Goal: Information Seeking & Learning: Learn about a topic

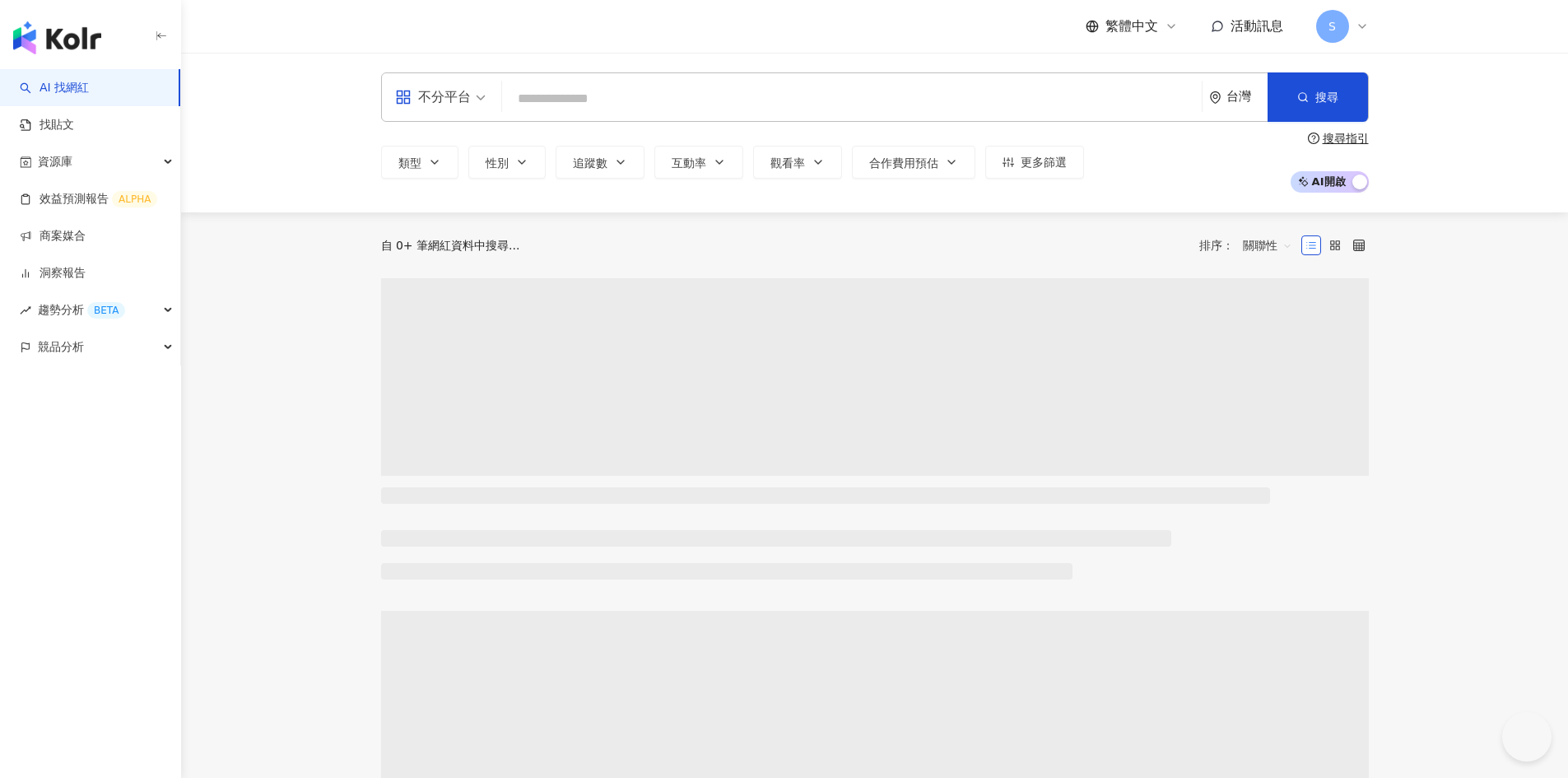
click at [544, 100] on input "search" at bounding box center [851, 98] width 687 height 31
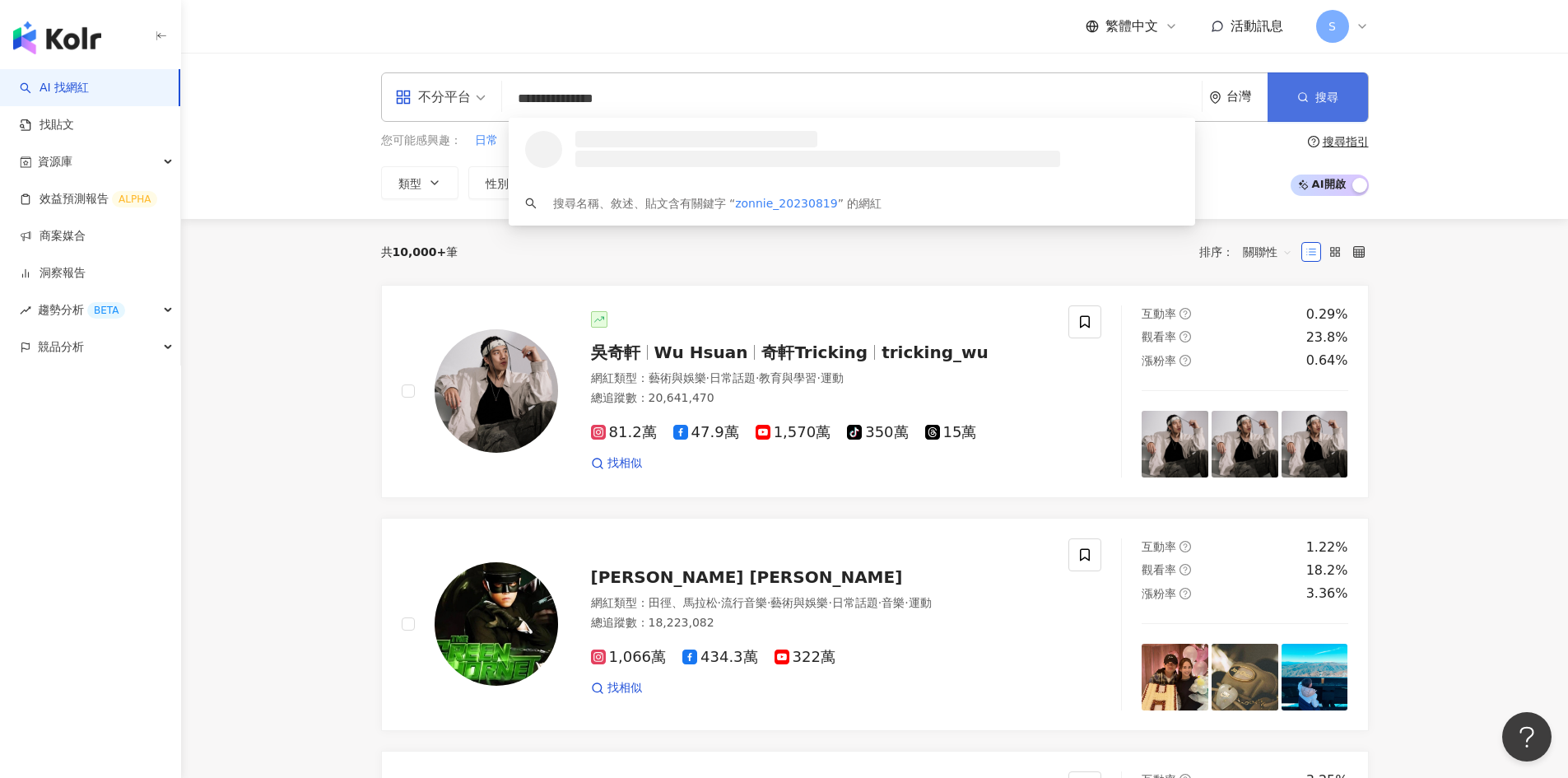
type input "**********"
click at [1304, 97] on icon "button" at bounding box center [1302, 96] width 12 height 12
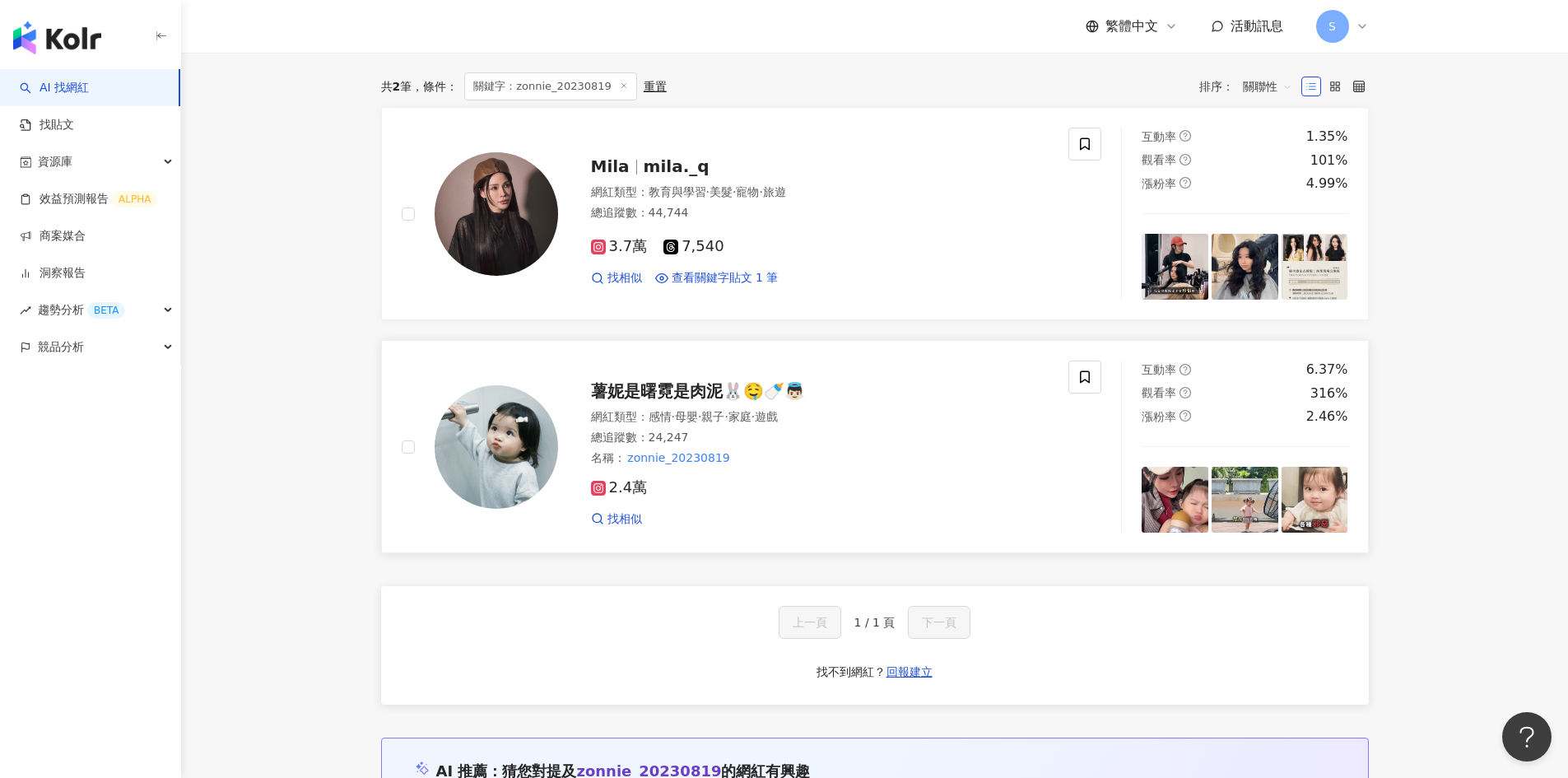
scroll to position [248, 0]
click at [668, 397] on span "薯妮是曙霓是肉泥🐰🤤🍼👼🏻" at bounding box center [698, 390] width 214 height 20
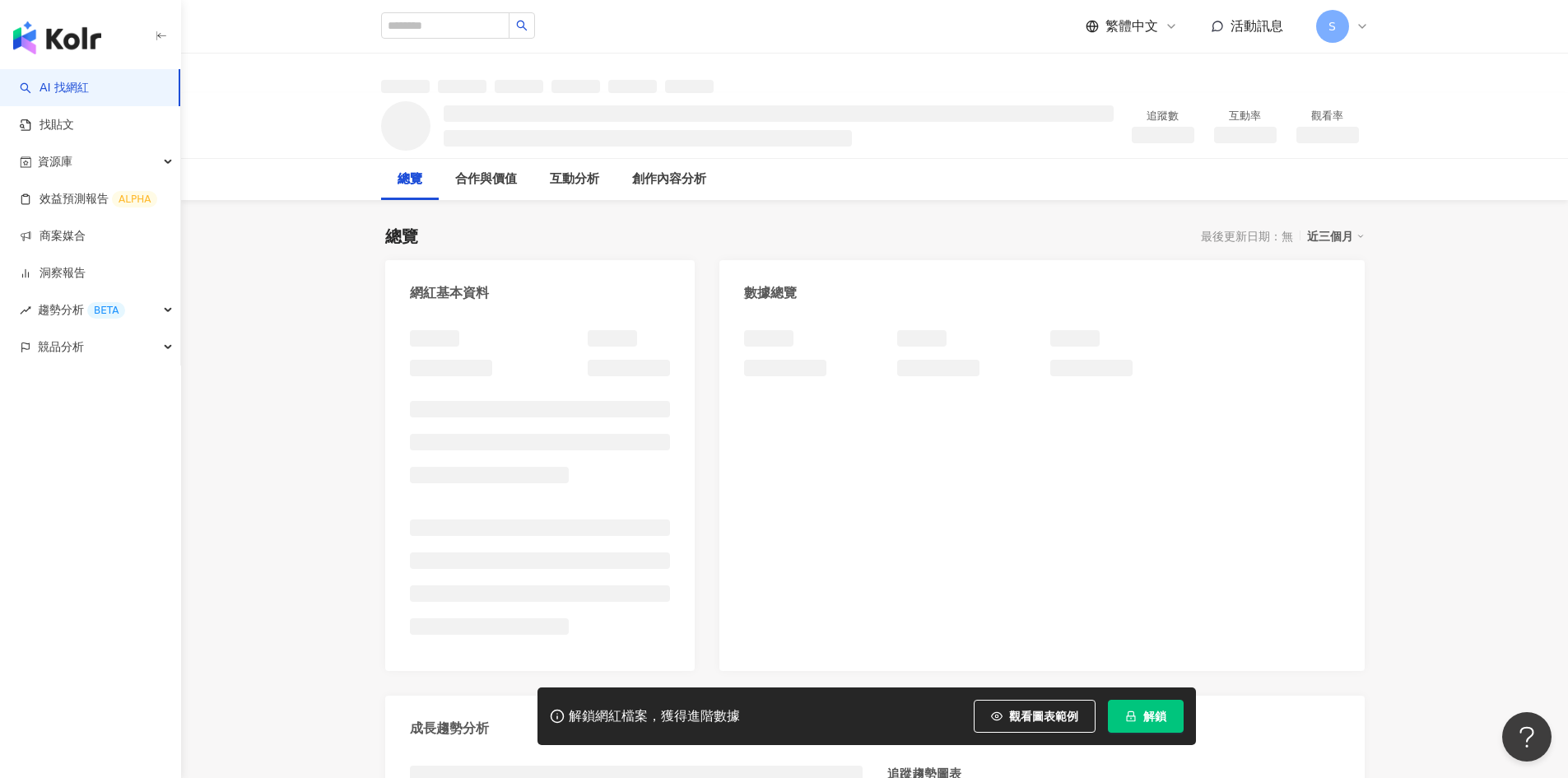
click at [1143, 719] on span "解鎖" at bounding box center [1154, 716] width 23 height 13
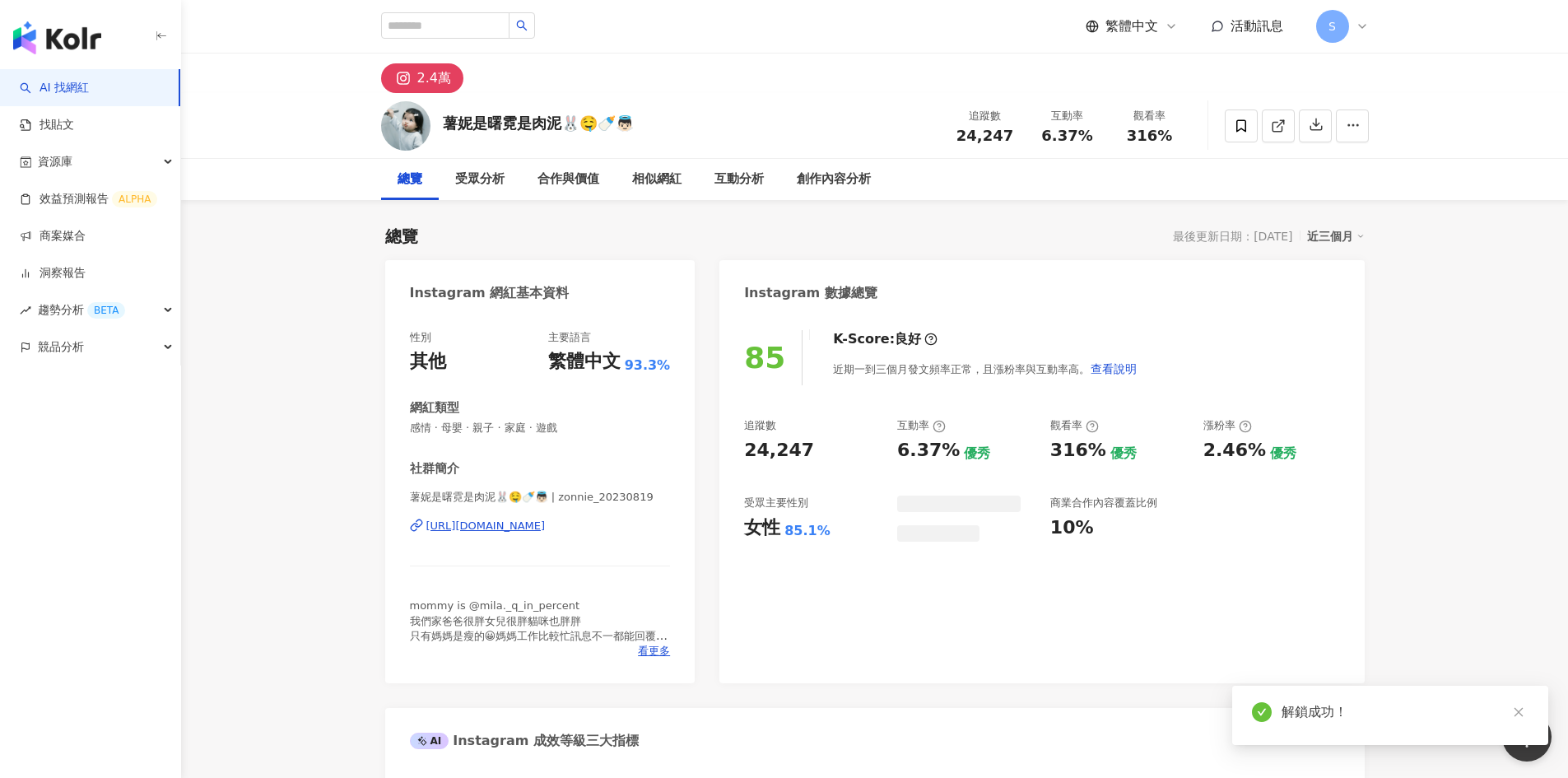
click at [1518, 712] on icon "close" at bounding box center [1518, 712] width 9 height 9
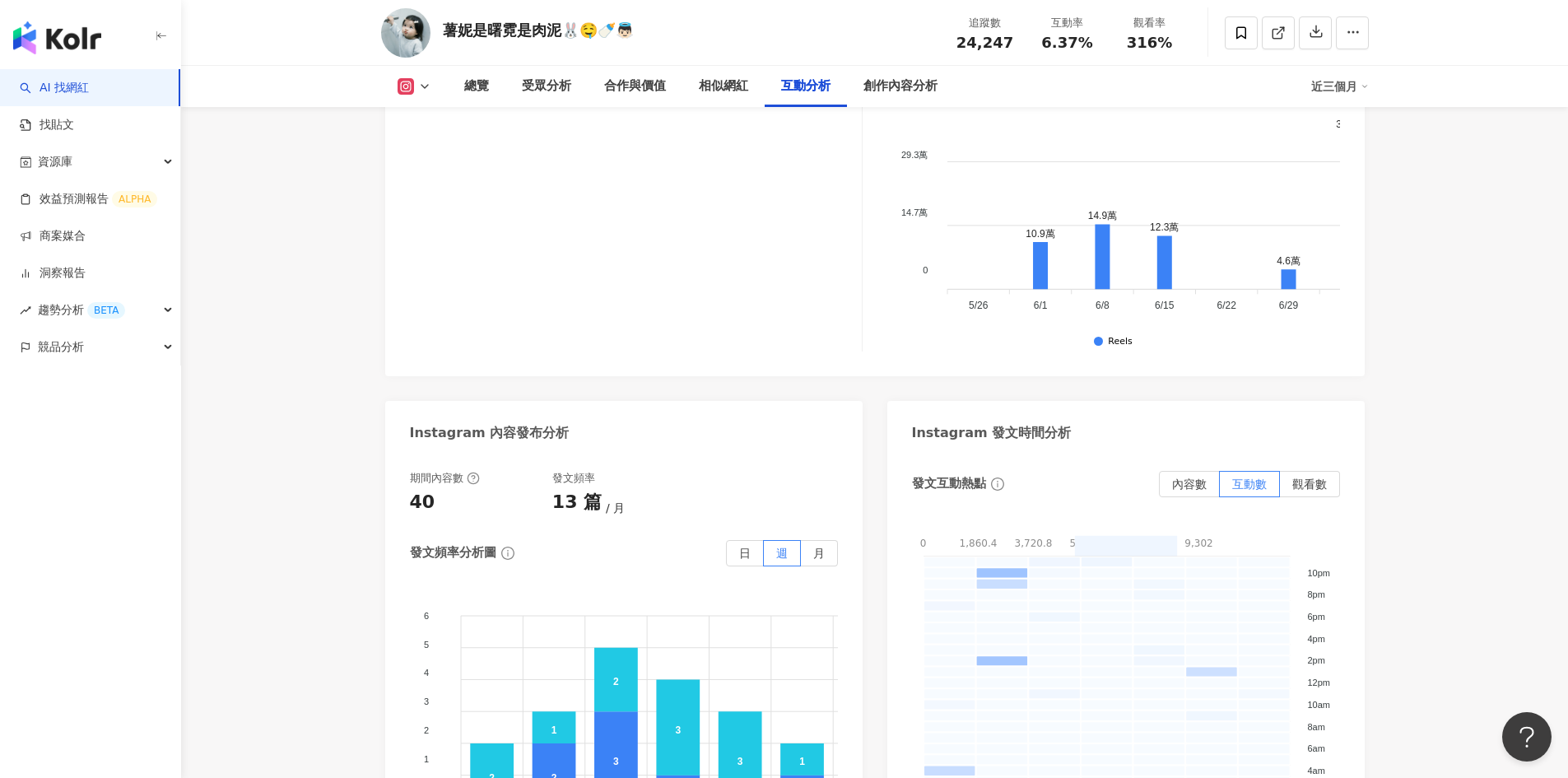
scroll to position [4117, 0]
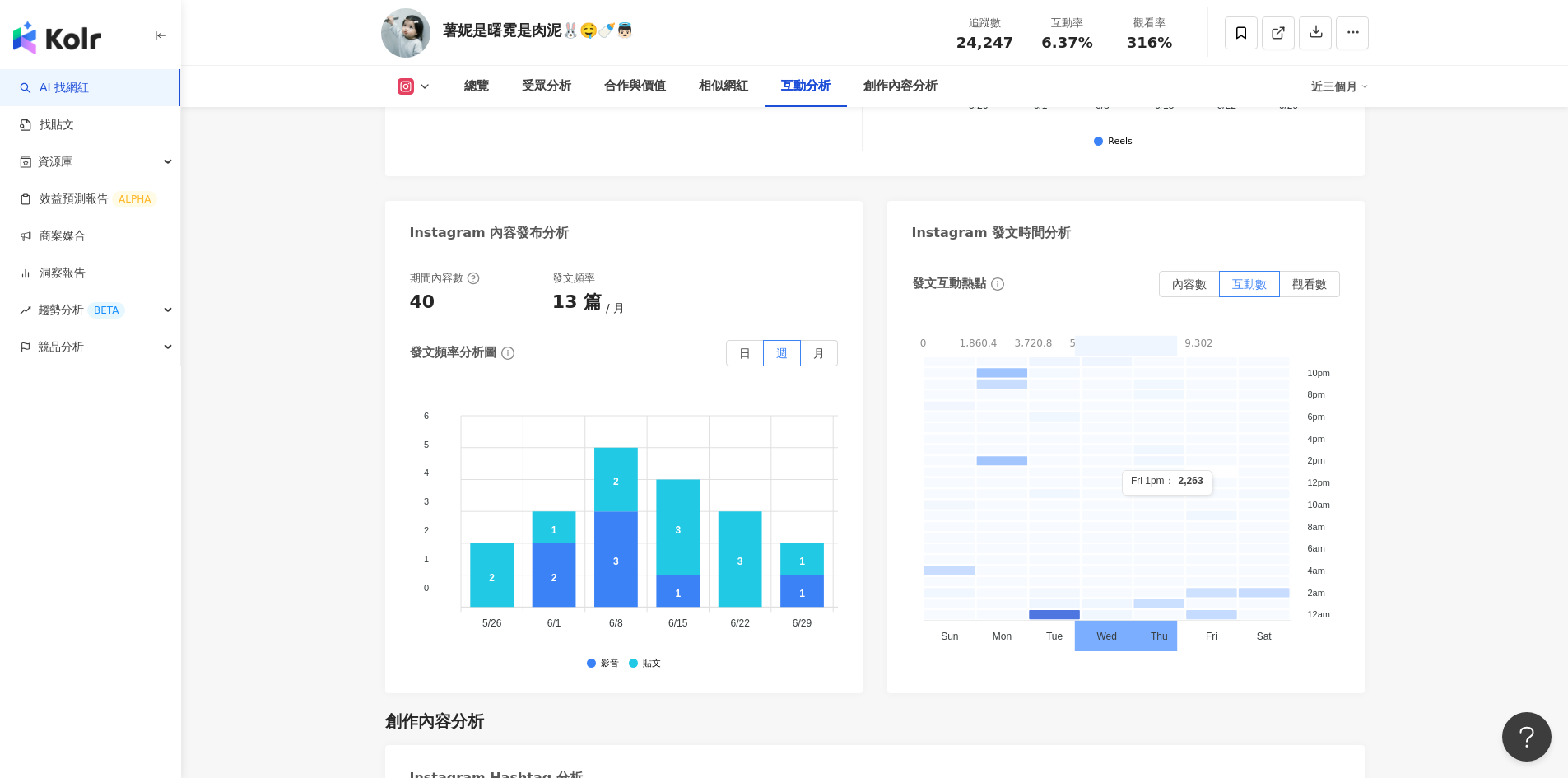
click at [1215, 466] on rect at bounding box center [1211, 471] width 53 height 11
click at [1006, 455] on rect at bounding box center [1001, 460] width 53 height 11
click at [1307, 278] on span "觀看數" at bounding box center [1310, 284] width 35 height 13
click at [1182, 278] on span "內容數" at bounding box center [1190, 284] width 35 height 13
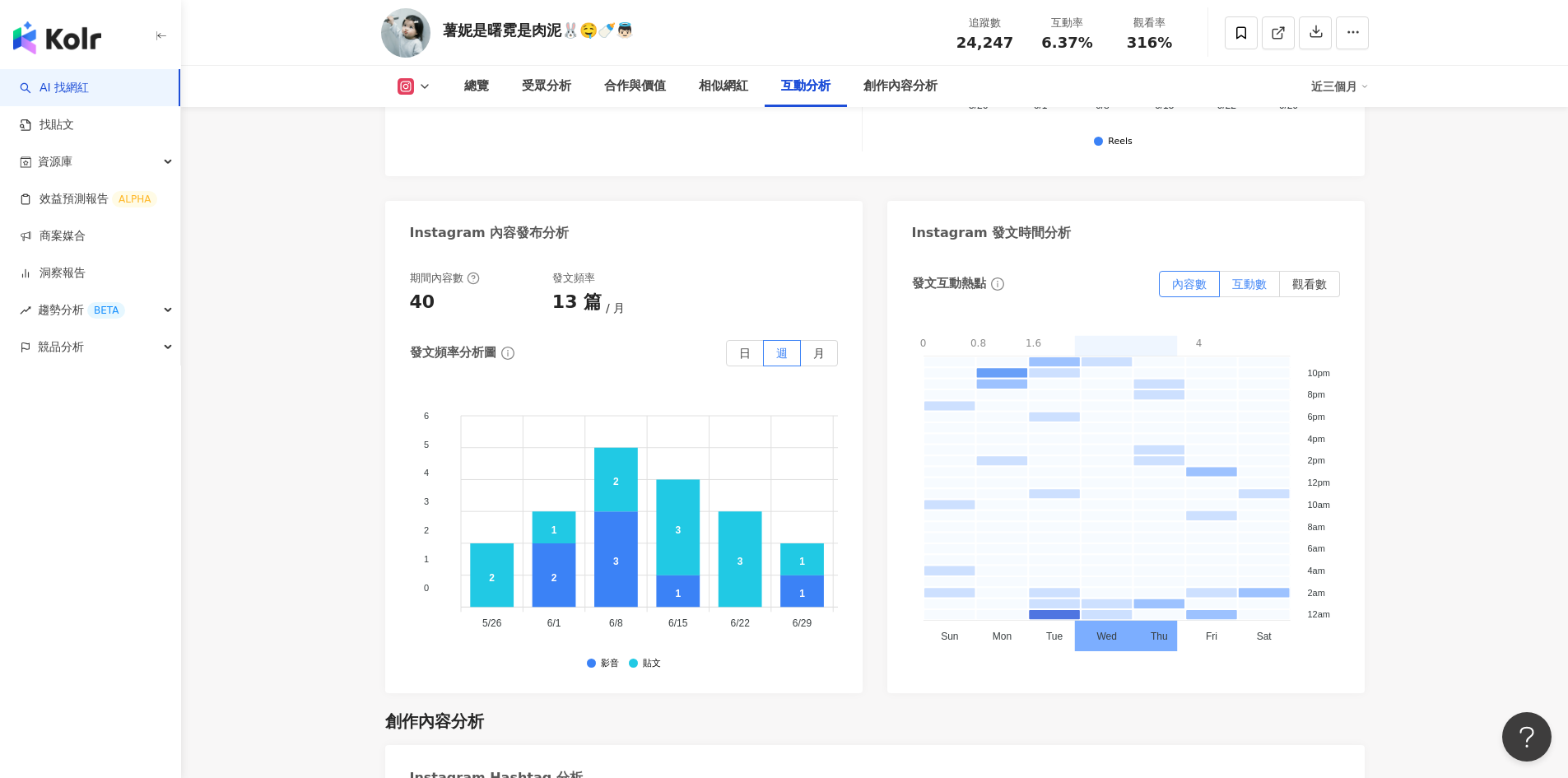
click at [1254, 278] on span "互動數" at bounding box center [1250, 284] width 35 height 13
